Goal: Check status: Check status

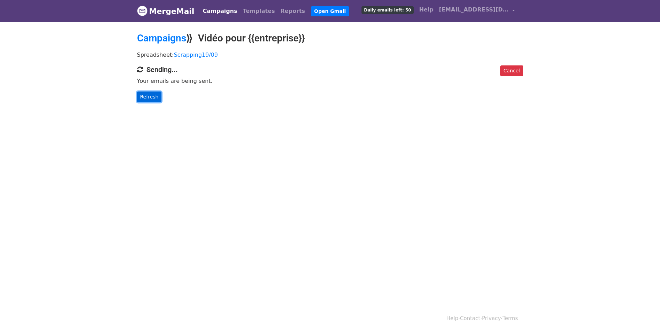
click at [144, 99] on link "Refresh" at bounding box center [149, 97] width 25 height 11
click at [152, 97] on link "Refresh" at bounding box center [149, 97] width 25 height 11
click at [152, 96] on link "Refresh" at bounding box center [149, 97] width 25 height 11
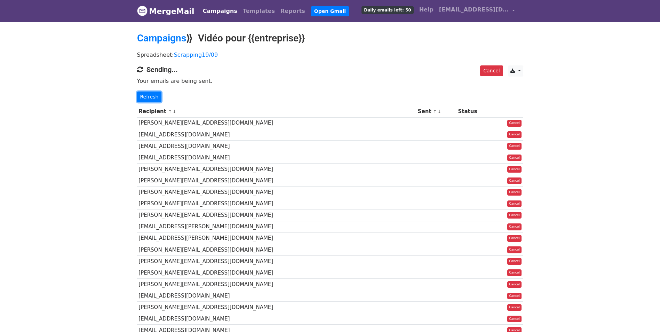
click at [152, 96] on link "Refresh" at bounding box center [149, 97] width 25 height 11
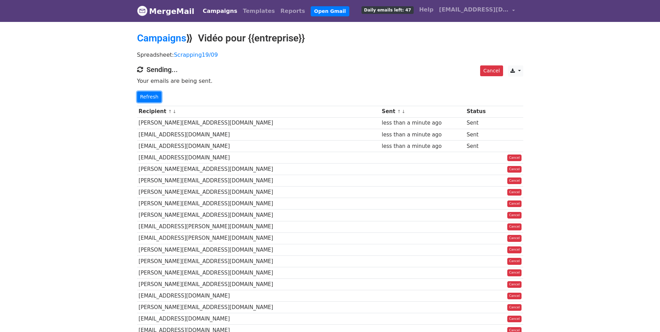
click at [152, 96] on link "Refresh" at bounding box center [149, 97] width 25 height 11
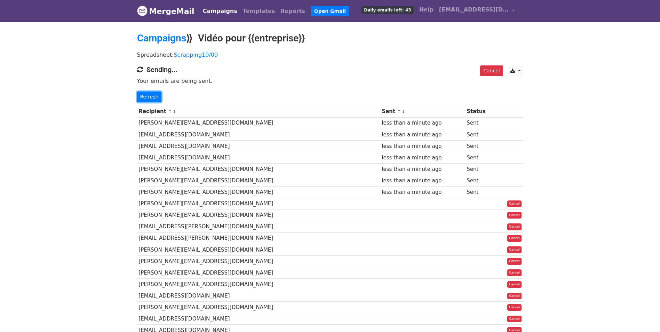
click at [152, 96] on link "Refresh" at bounding box center [149, 97] width 25 height 11
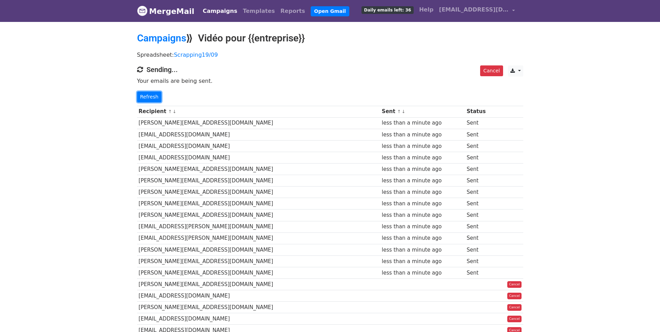
click at [152, 96] on link "Refresh" at bounding box center [149, 97] width 25 height 11
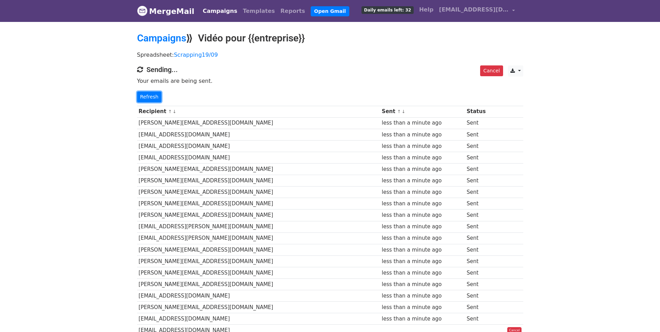
click at [152, 96] on link "Refresh" at bounding box center [149, 97] width 25 height 11
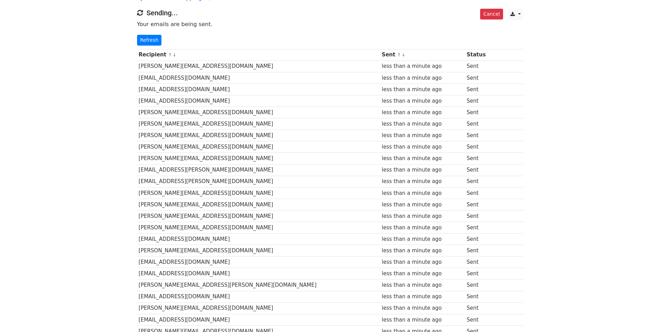
scroll to position [44, 0]
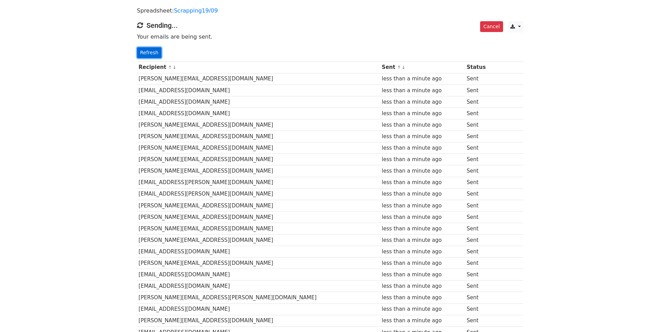
click at [141, 55] on link "Refresh" at bounding box center [149, 52] width 25 height 11
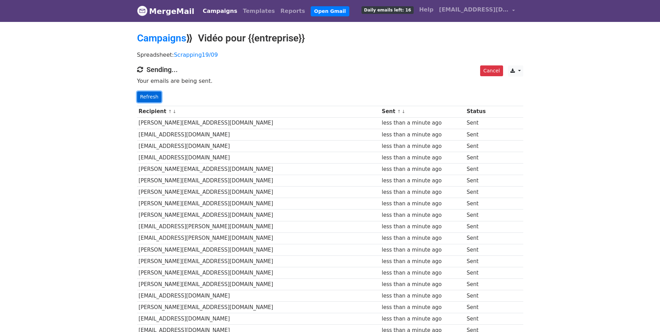
click at [153, 94] on link "Refresh" at bounding box center [149, 97] width 25 height 11
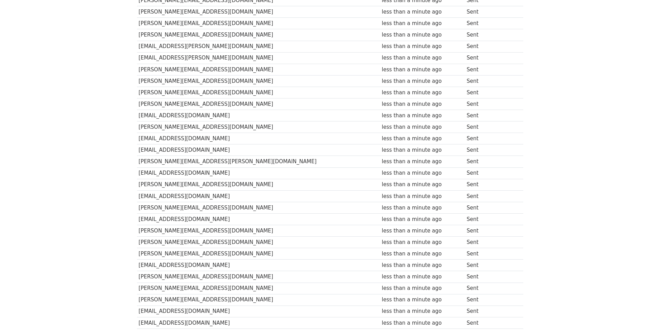
scroll to position [6, 0]
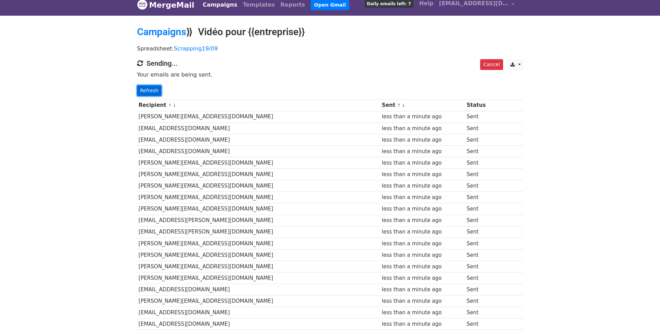
click at [147, 90] on link "Refresh" at bounding box center [149, 90] width 25 height 11
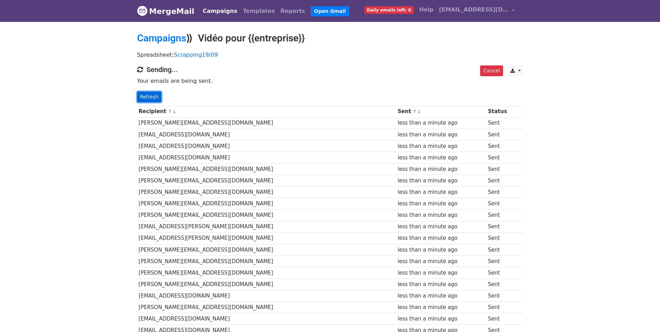
click at [153, 96] on link "Refresh" at bounding box center [149, 97] width 25 height 11
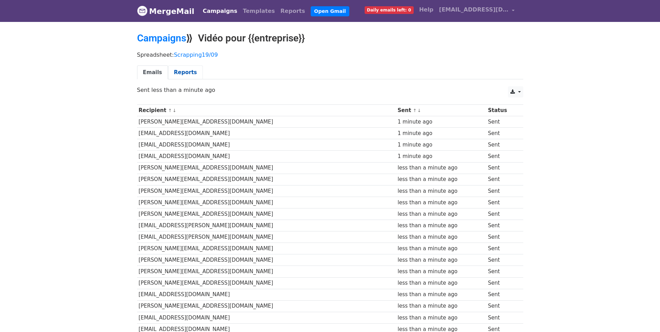
click at [176, 71] on link "Reports" at bounding box center [185, 72] width 35 height 14
